Goal: Find specific page/section: Find specific page/section

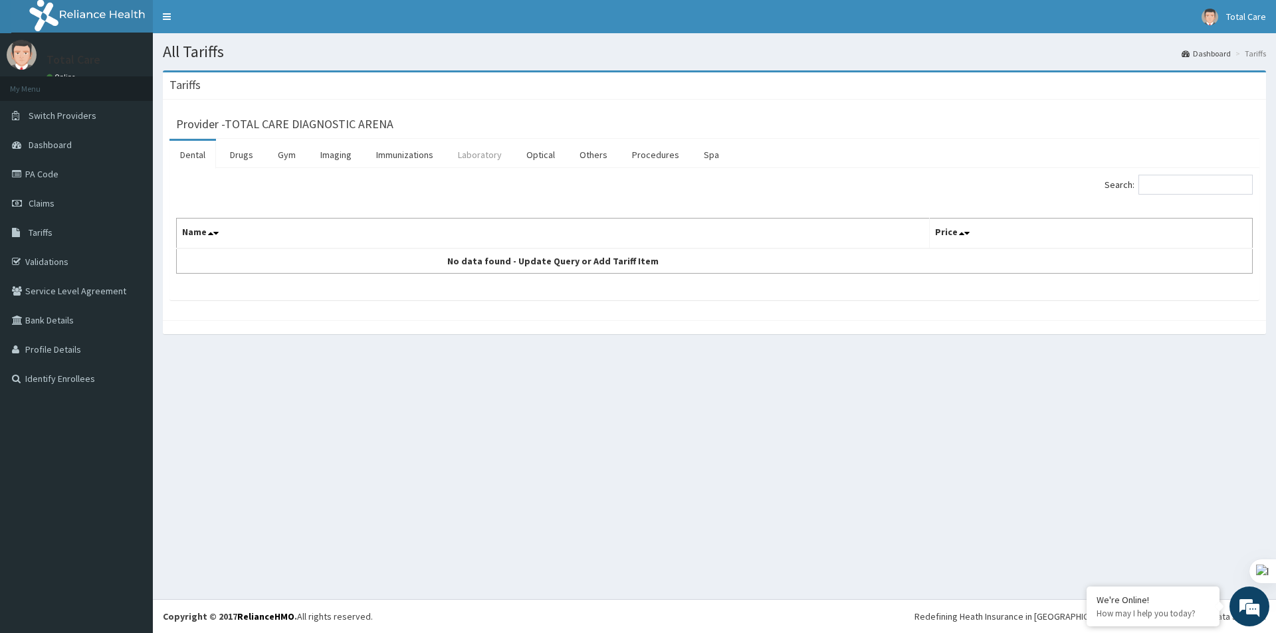
click at [475, 159] on link "Laboratory" at bounding box center [479, 155] width 65 height 28
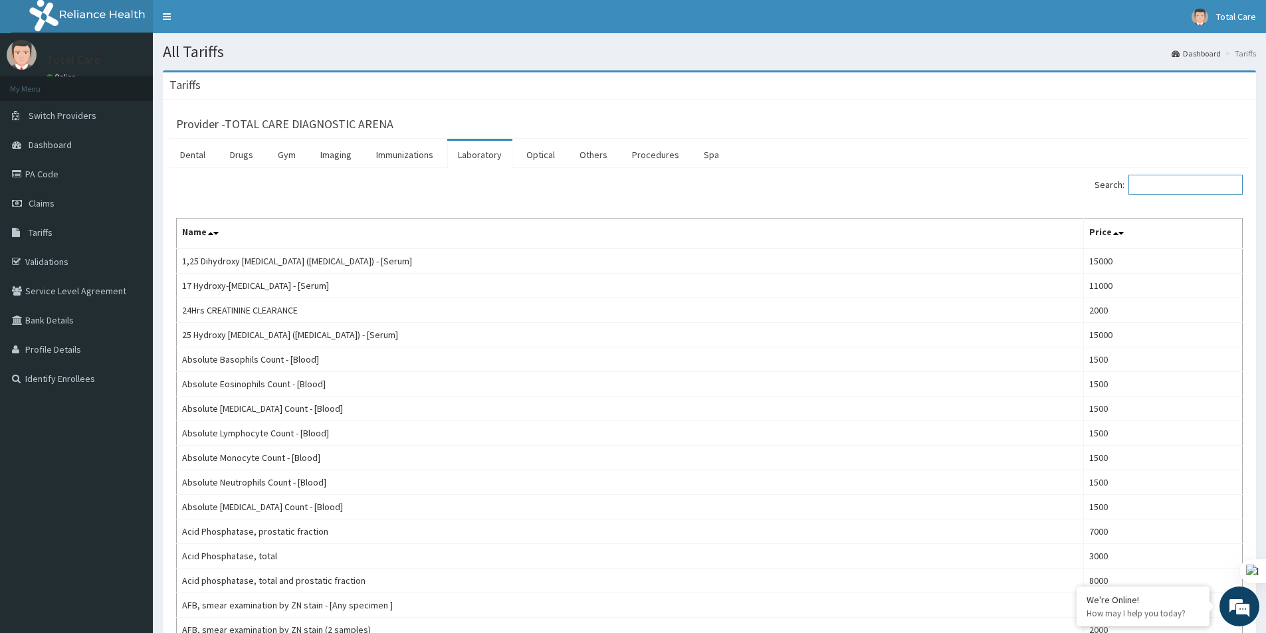
click at [1178, 193] on input "Search:" at bounding box center [1185, 185] width 114 height 20
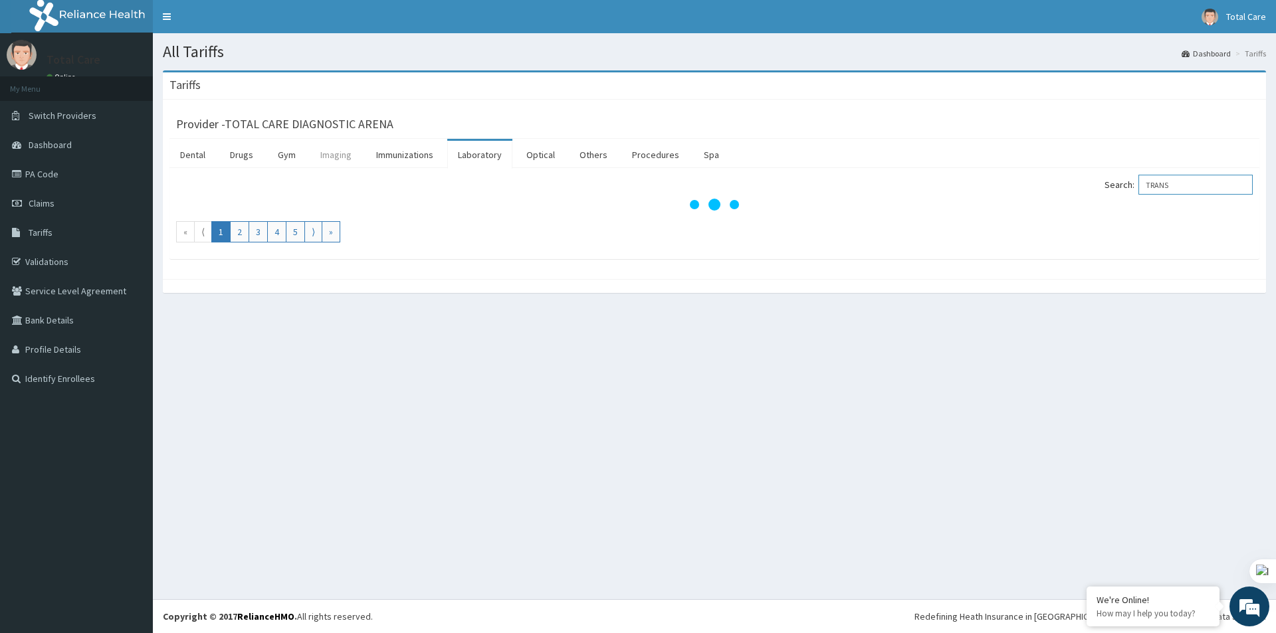
type input "TRANS"
click at [345, 158] on link "Imaging" at bounding box center [336, 155] width 53 height 28
click at [1177, 187] on input "Search:" at bounding box center [1195, 185] width 114 height 20
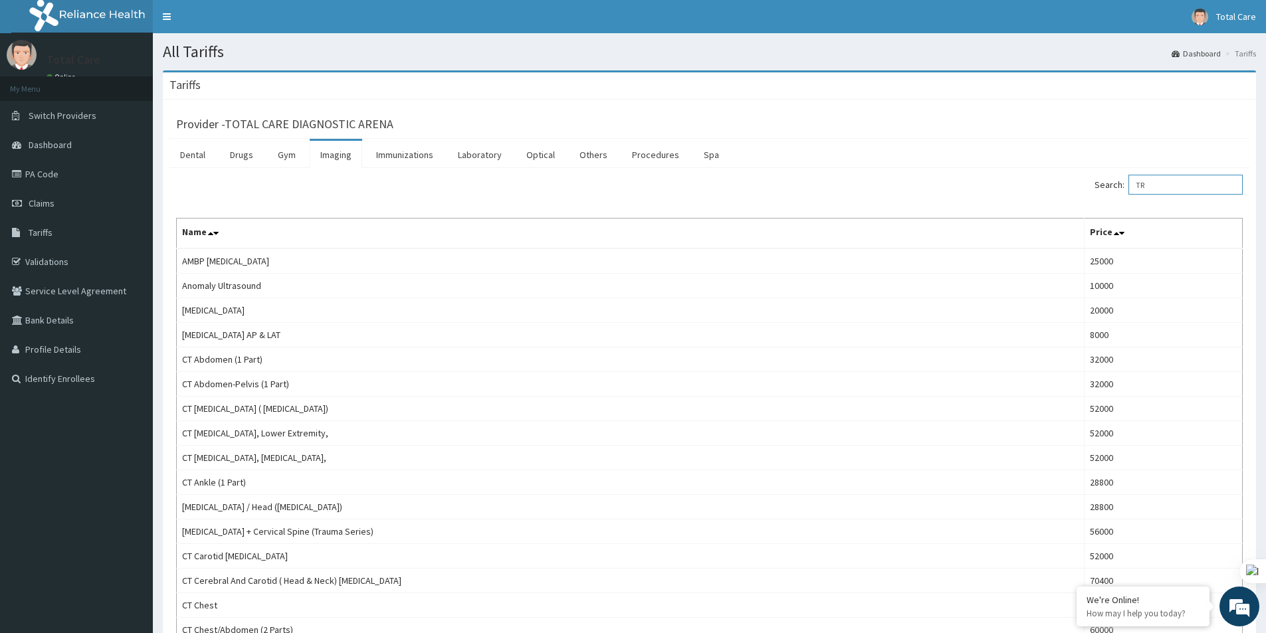
type input "T"
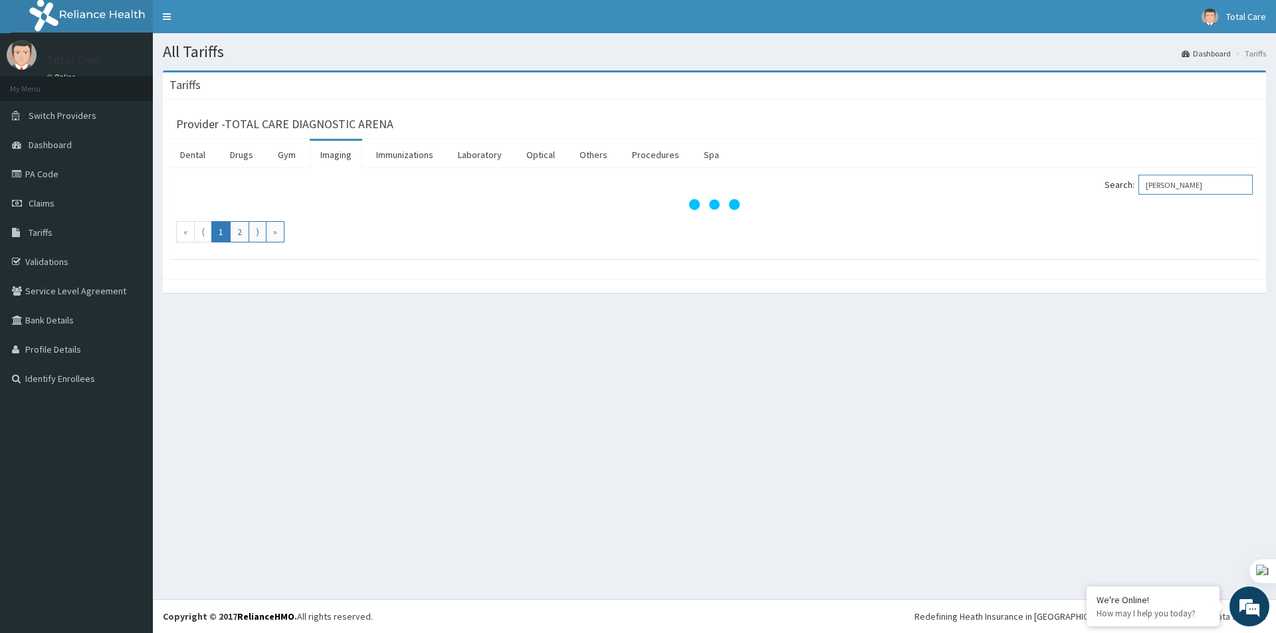
type input "TRAN"
